Goal: Navigation & Orientation: Find specific page/section

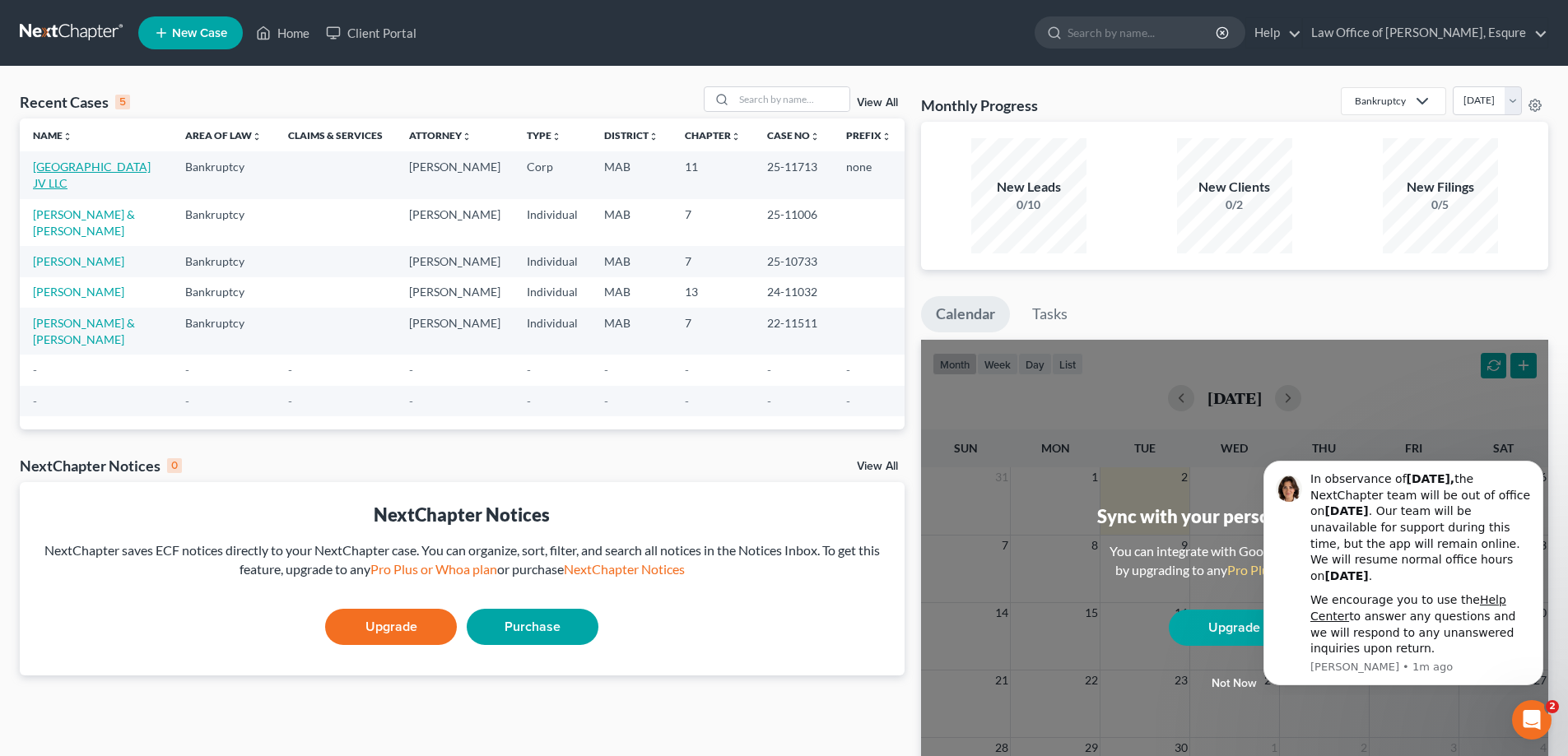
click at [108, 170] on link "[GEOGRAPHIC_DATA] JV LLC" at bounding box center [92, 174] width 118 height 30
select select "6"
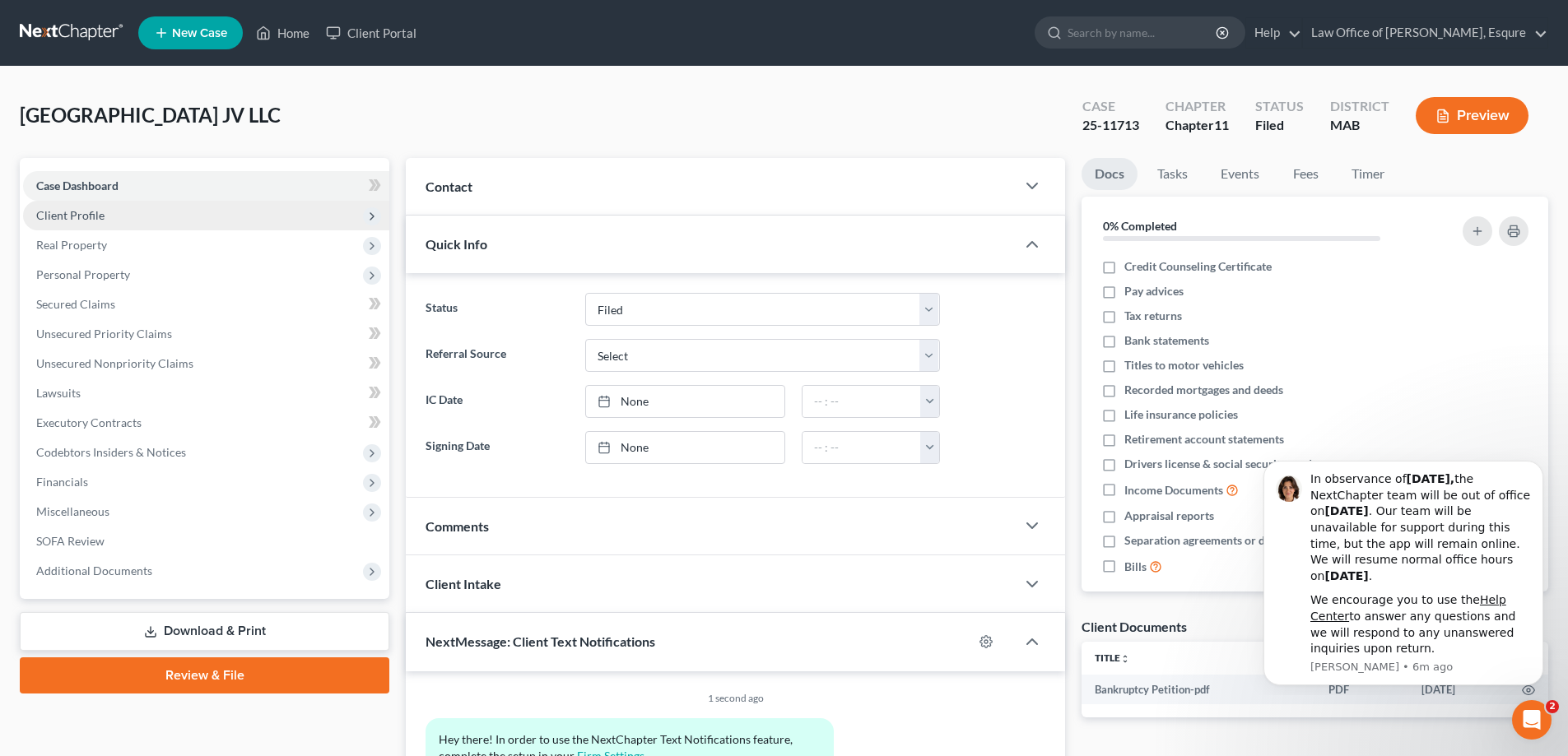
click at [81, 216] on span "Client Profile" at bounding box center [70, 214] width 69 height 14
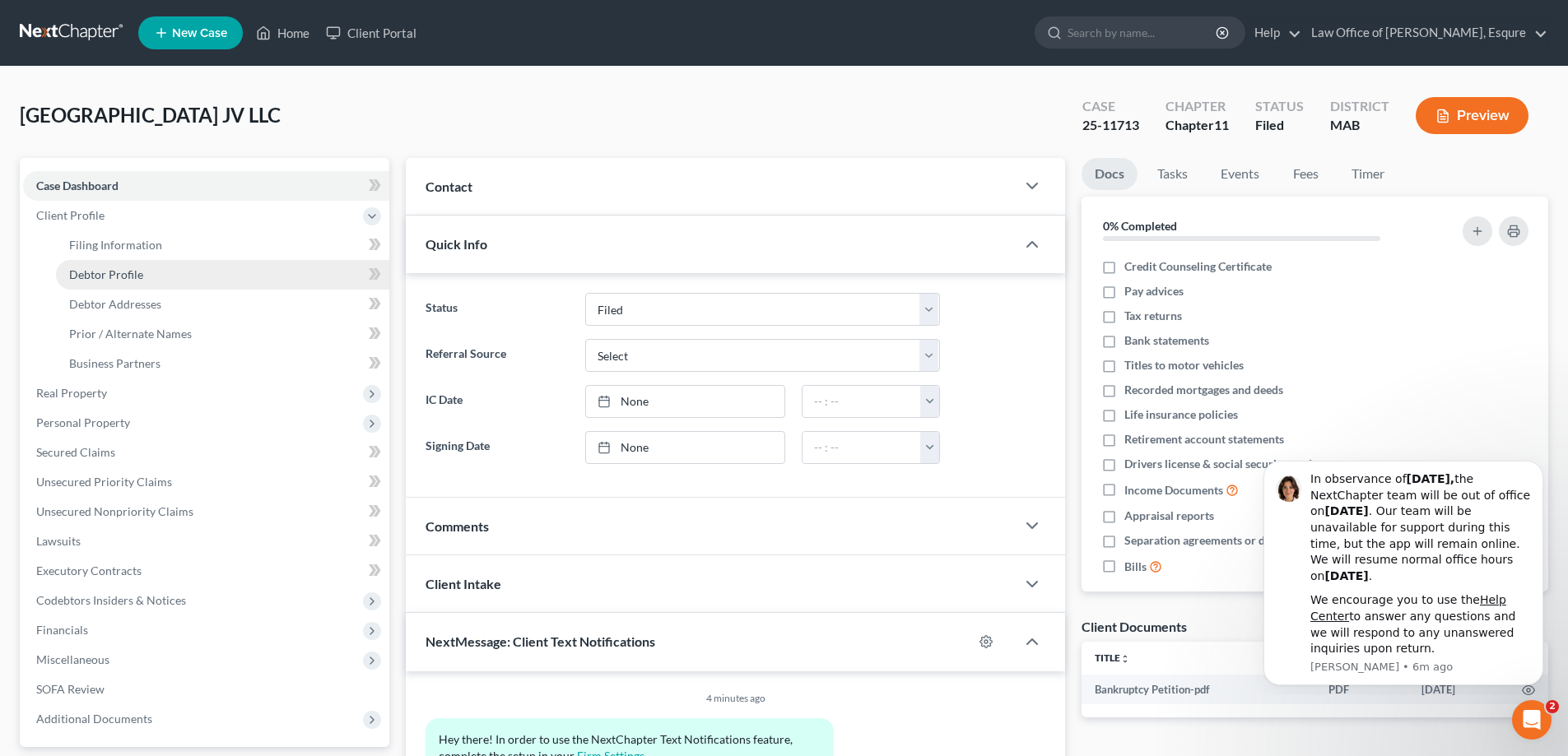
click at [110, 277] on span "Debtor Profile" at bounding box center [106, 274] width 74 height 14
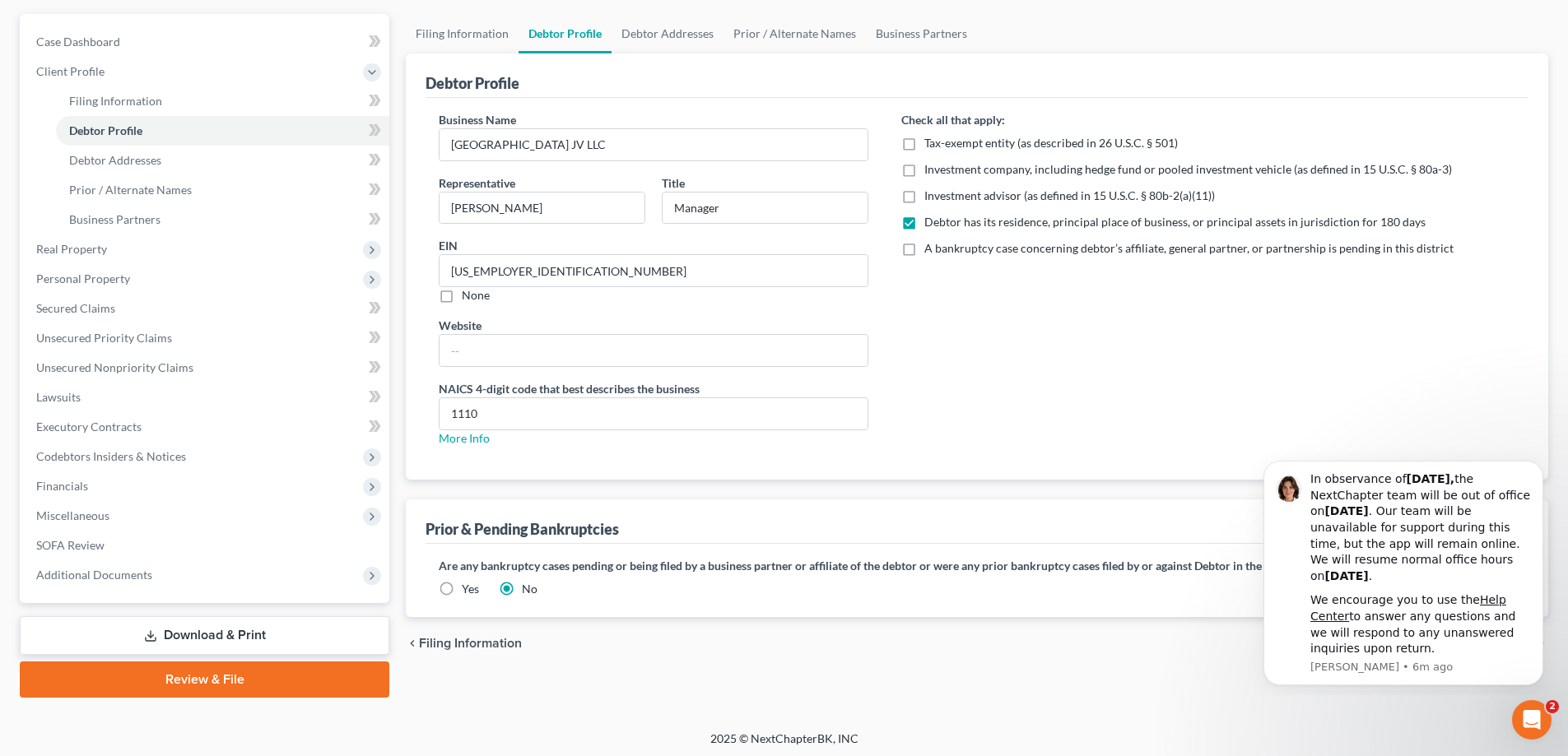
scroll to position [148, 0]
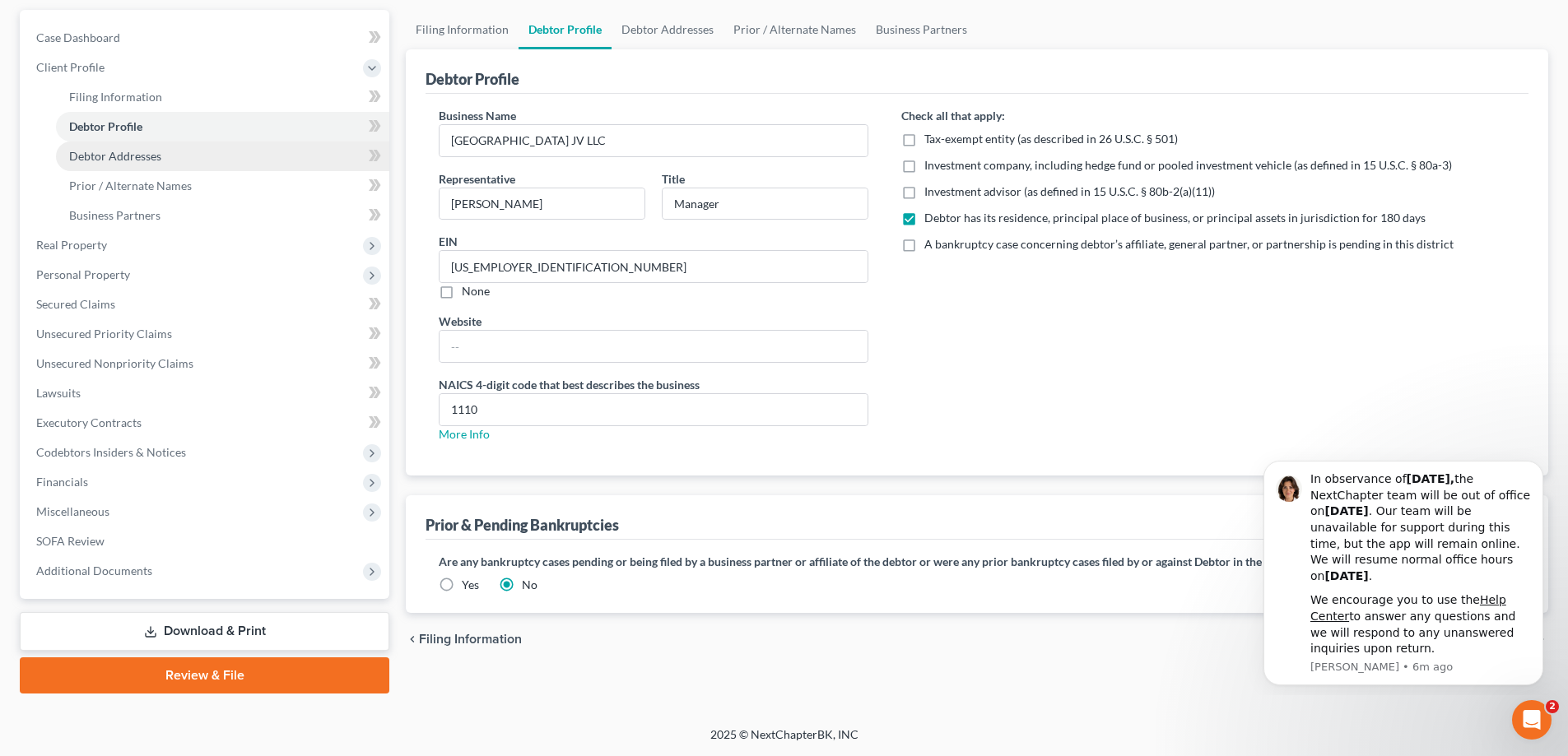
click at [105, 157] on span "Debtor Addresses" at bounding box center [115, 156] width 92 height 14
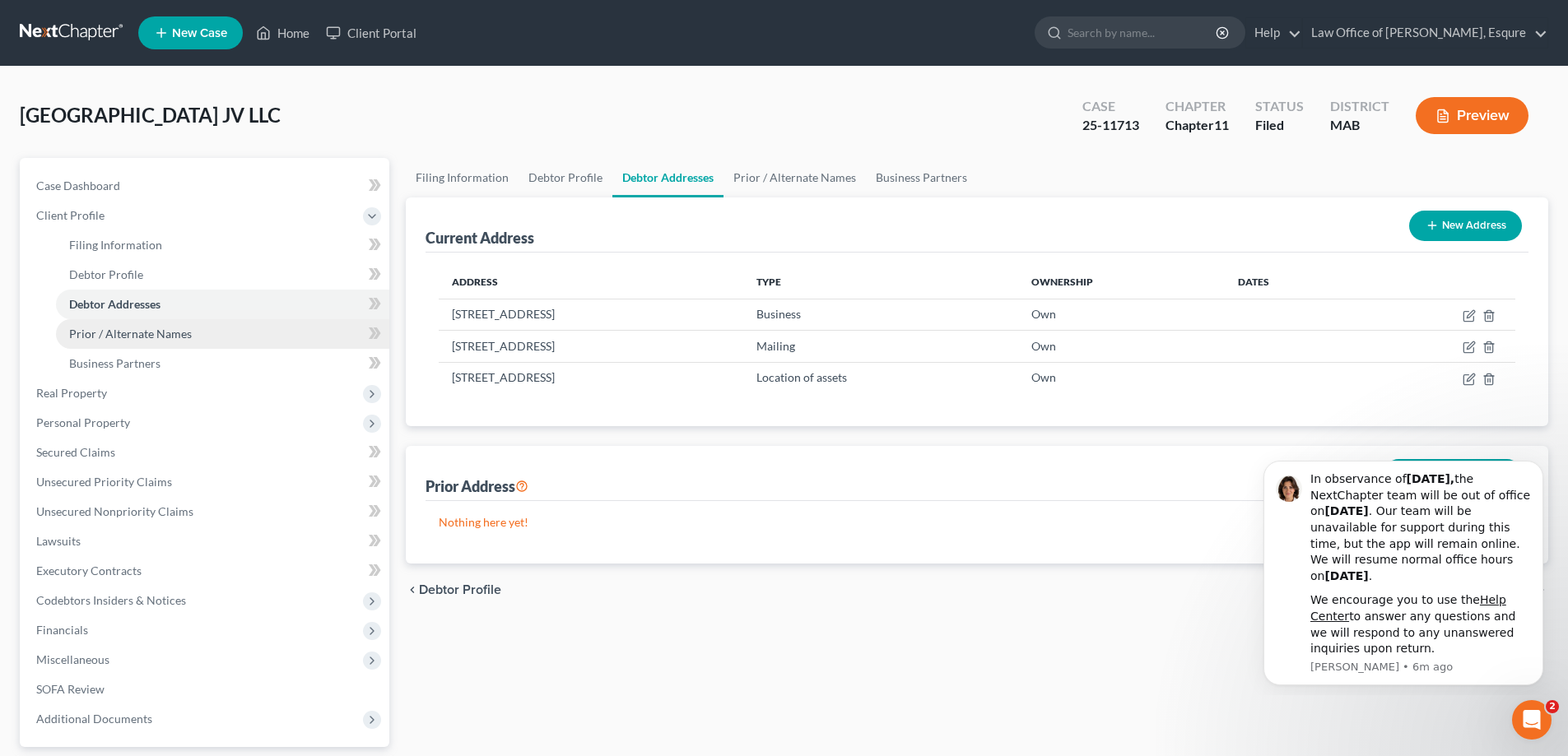
click at [138, 337] on span "Prior / Alternate Names" at bounding box center [131, 333] width 123 height 14
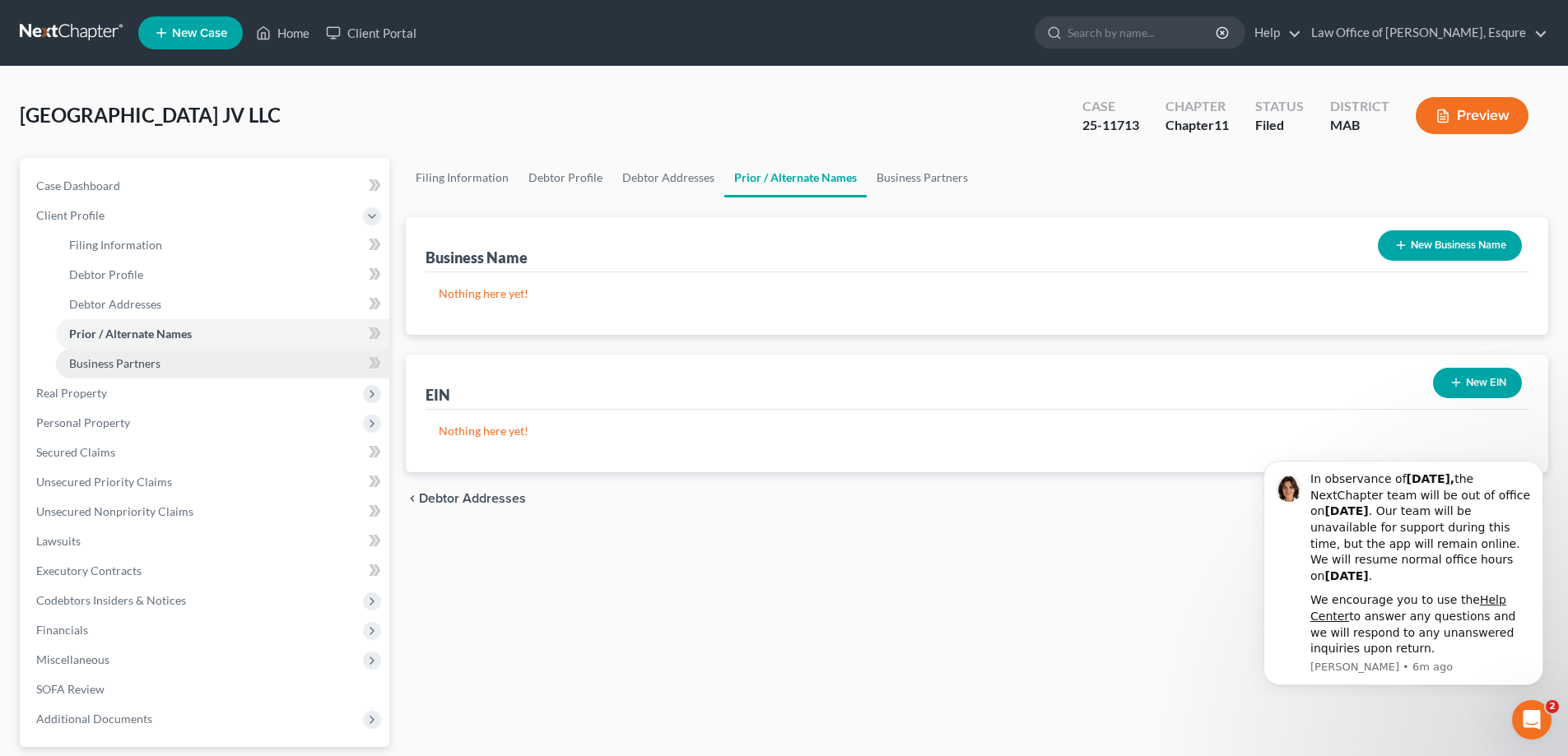
click at [103, 365] on span "Business Partners" at bounding box center [115, 362] width 92 height 14
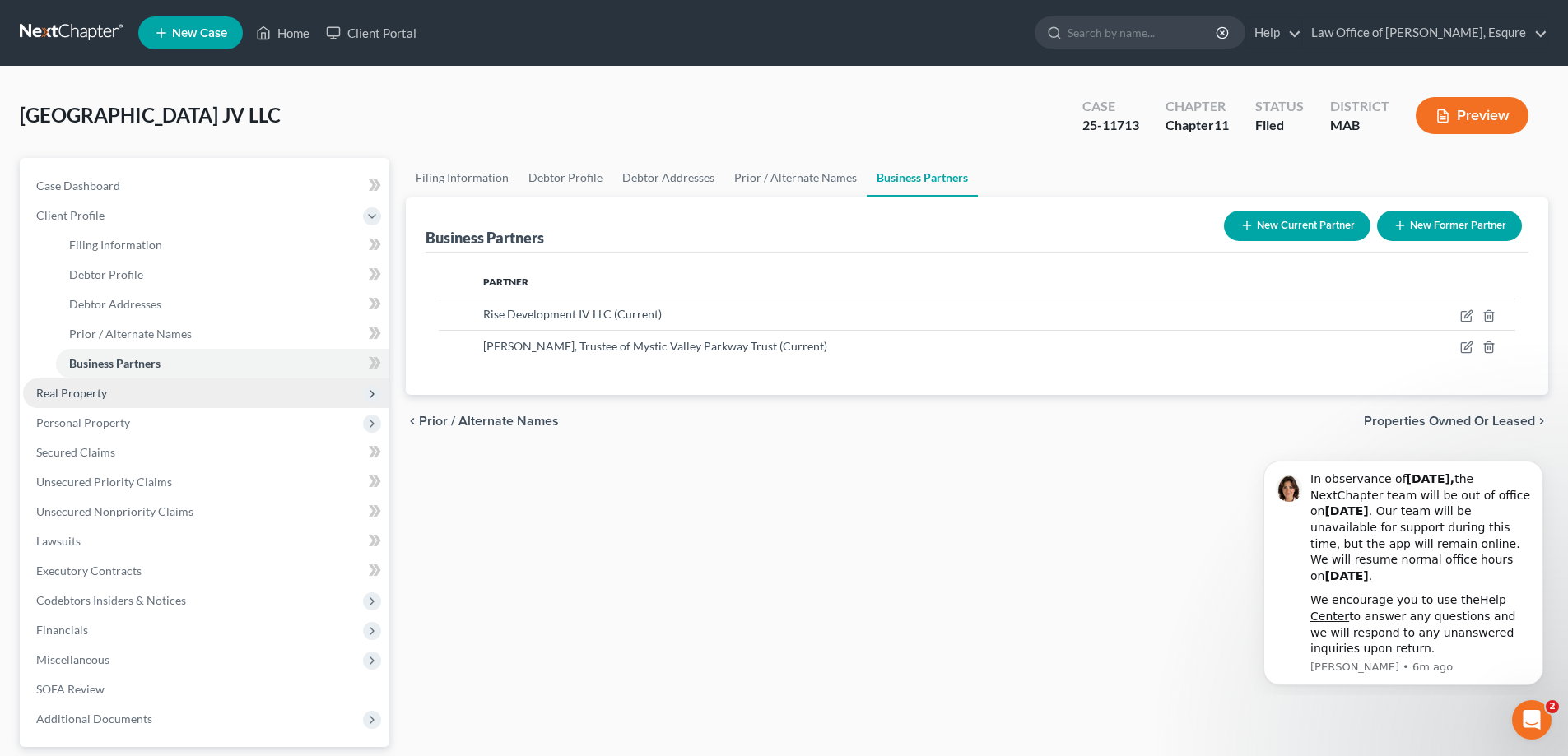
click at [97, 393] on span "Real Property" at bounding box center [71, 393] width 70 height 14
